Goal: Navigation & Orientation: Find specific page/section

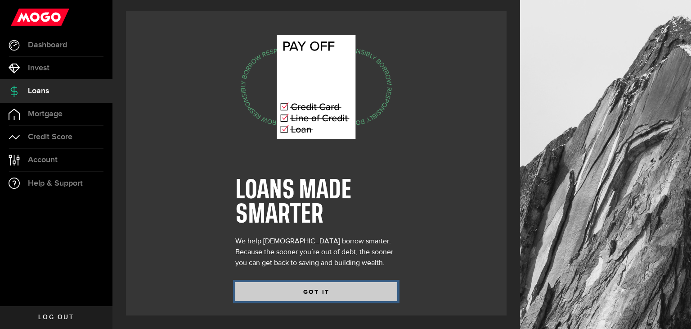
click at [302, 287] on button "GOT IT" at bounding box center [316, 291] width 162 height 19
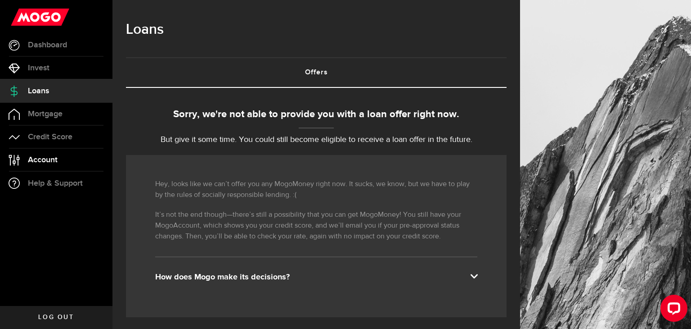
click at [68, 151] on link "Account Compte" at bounding box center [56, 160] width 113 height 23
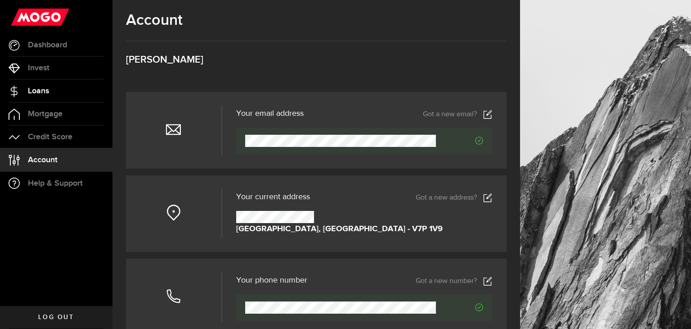
click at [54, 83] on link "Loans" at bounding box center [56, 91] width 113 height 23
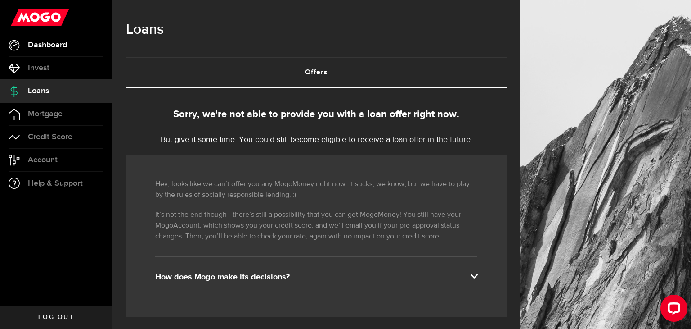
click at [78, 45] on link "Dashboard" at bounding box center [56, 45] width 113 height 23
